Goal: Unclear

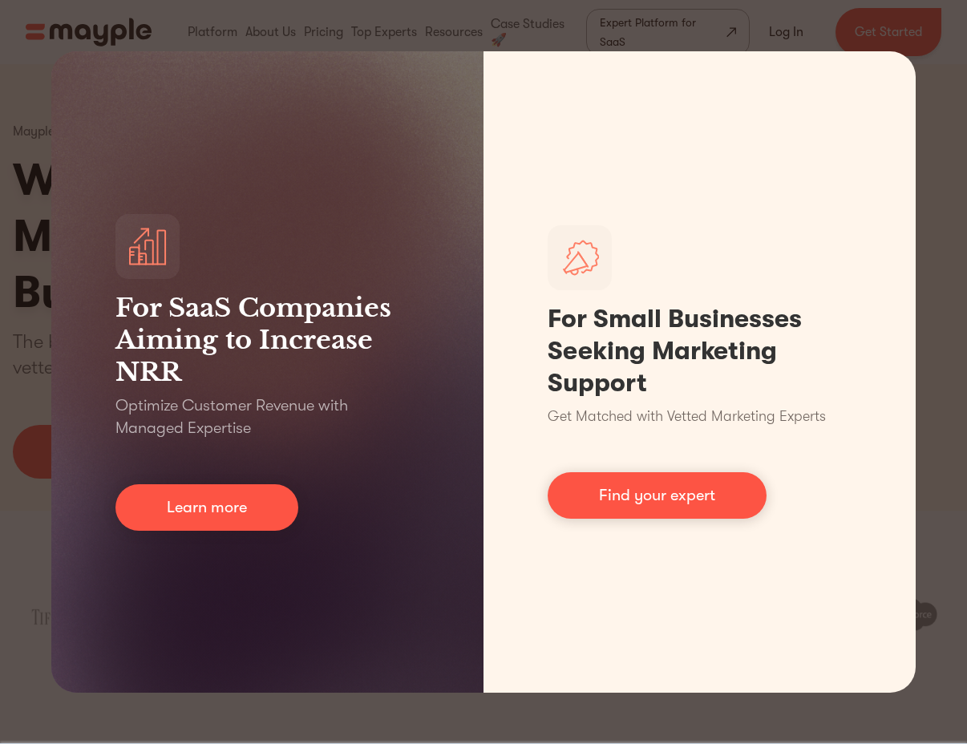
click at [951, 200] on div "For SaaS Companies Aiming to Increase NRR Optimize Customer Revenue with Manage…" at bounding box center [483, 372] width 967 height 744
drag, startPoint x: 919, startPoint y: 87, endPoint x: 925, endPoint y: 93, distance: 8.5
click at [922, 91] on div "For SaaS Companies Aiming to Increase NRR Optimize Customer Revenue with Manage…" at bounding box center [483, 372] width 967 height 744
click at [935, 110] on div "For SaaS Companies Aiming to Increase NRR Optimize Customer Revenue with Manage…" at bounding box center [483, 372] width 967 height 744
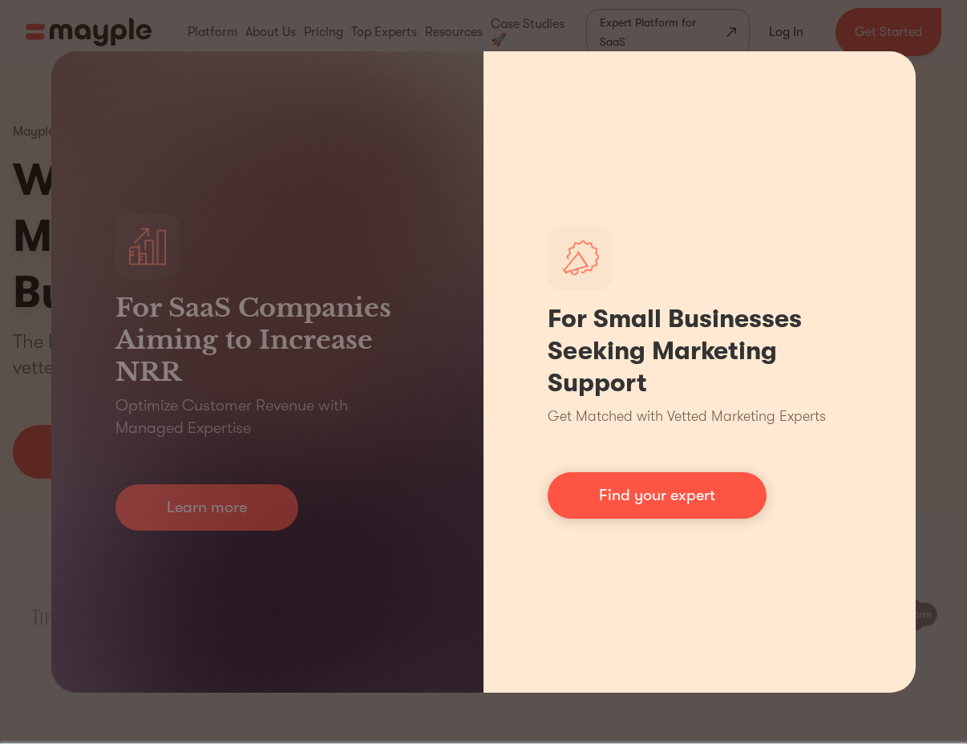
click at [898, 258] on div "For Small Businesses Seeking Marketing Support Get Matched with Vetted Marketin…" at bounding box center [699, 371] width 432 height 641
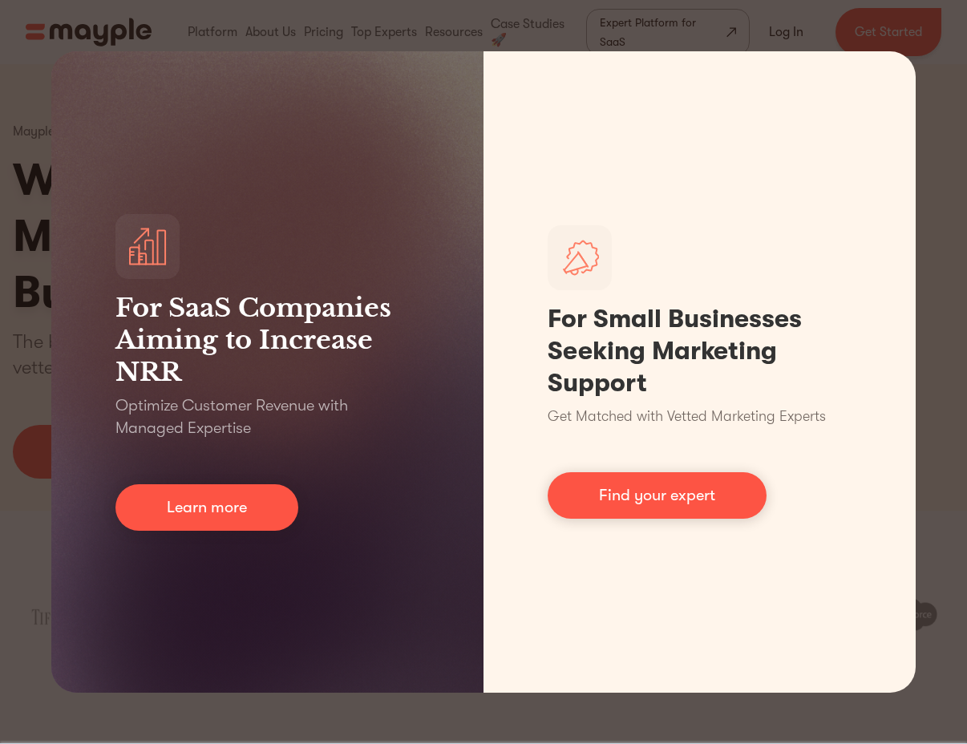
click at [932, 309] on div "For SaaS Companies Aiming to Increase NRR Optimize Customer Revenue with Manage…" at bounding box center [483, 372] width 967 height 744
click at [10, 111] on div "For SaaS Companies Aiming to Increase NRR Optimize Customer Revenue with Manage…" at bounding box center [483, 372] width 967 height 744
click at [220, 24] on div "For SaaS Companies Aiming to Increase NRR Optimize Customer Revenue with Manage…" at bounding box center [483, 372] width 967 height 744
click at [245, 19] on div "For SaaS Companies Aiming to Increase NRR Optimize Customer Revenue with Manage…" at bounding box center [483, 372] width 967 height 744
click at [59, 26] on div "For SaaS Companies Aiming to Increase NRR Optimize Customer Revenue with Manage…" at bounding box center [483, 372] width 967 height 744
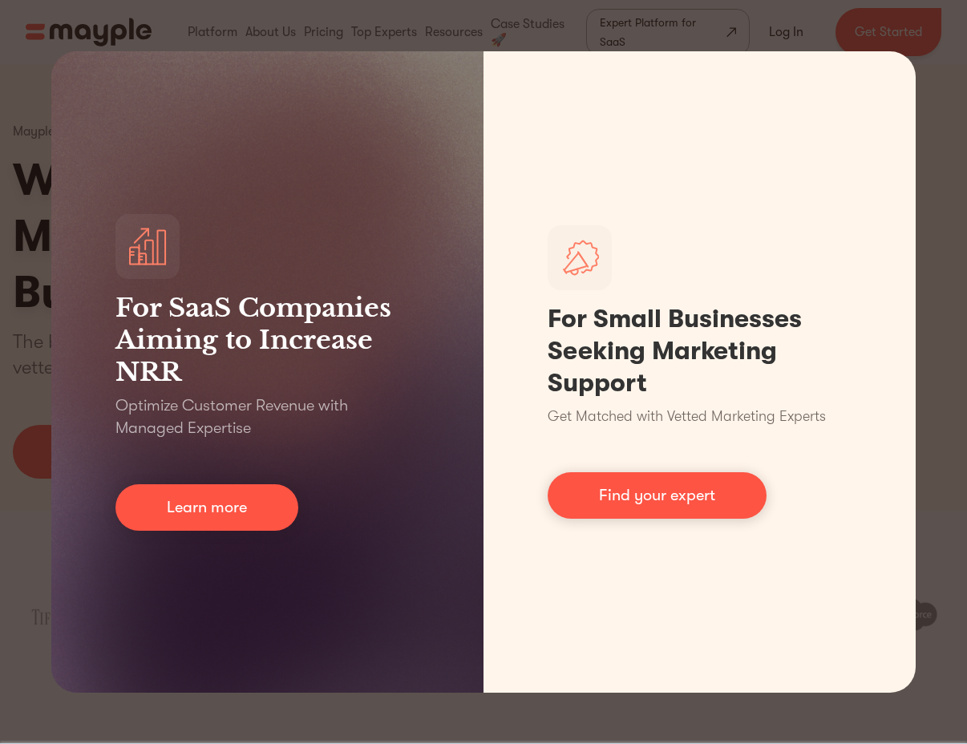
drag, startPoint x: 19, startPoint y: 76, endPoint x: 311, endPoint y: 104, distance: 293.2
click at [22, 79] on div "For SaaS Companies Aiming to Increase NRR Optimize Customer Revenue with Manage…" at bounding box center [483, 372] width 967 height 744
